Goal: Information Seeking & Learning: Find specific fact

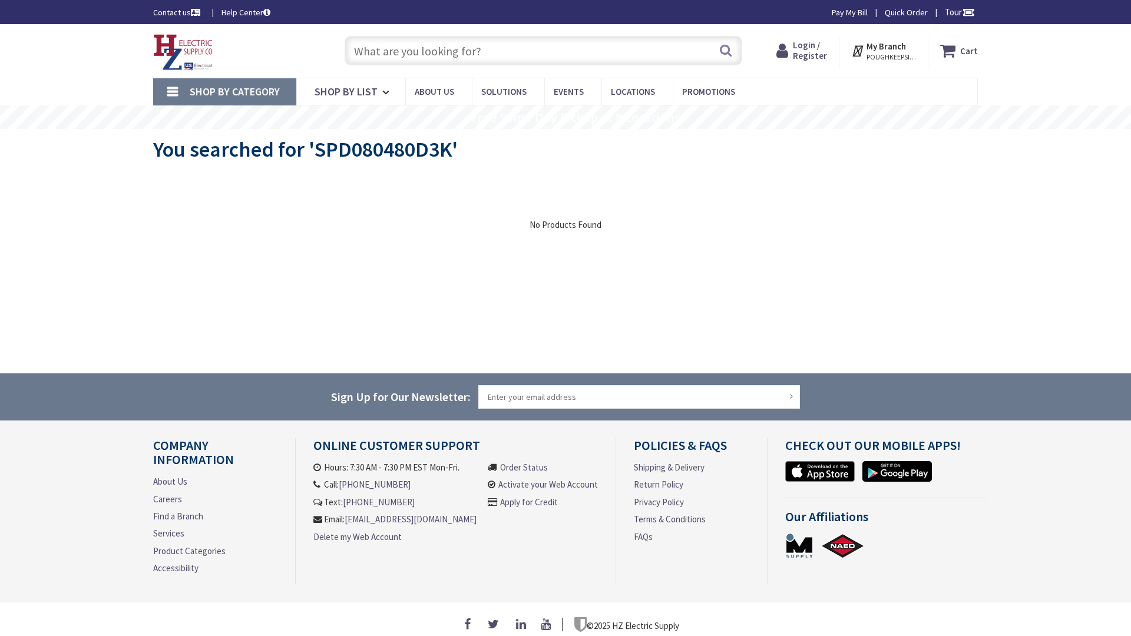
type input "NW [GEOGRAPHIC_DATA], [GEOGRAPHIC_DATA]"
